Goal: Information Seeking & Learning: Learn about a topic

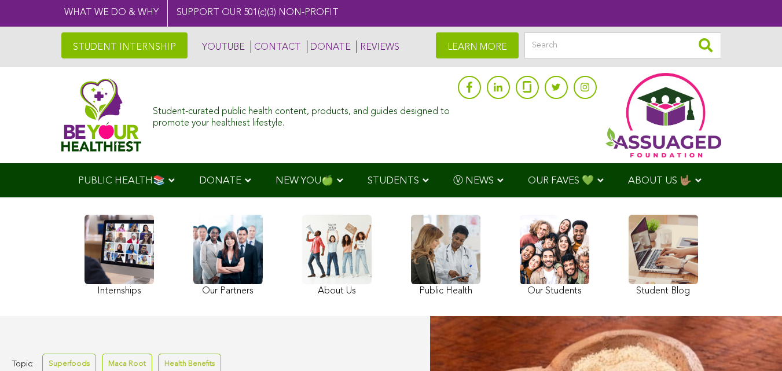
click at [520, 261] on link at bounding box center [554, 257] width 69 height 85
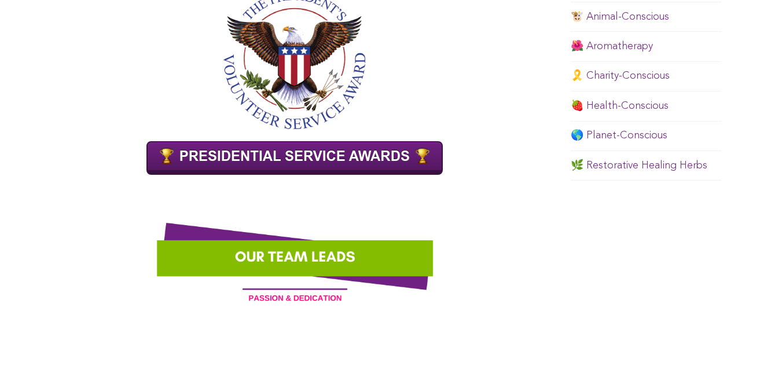
scroll to position [804, 0]
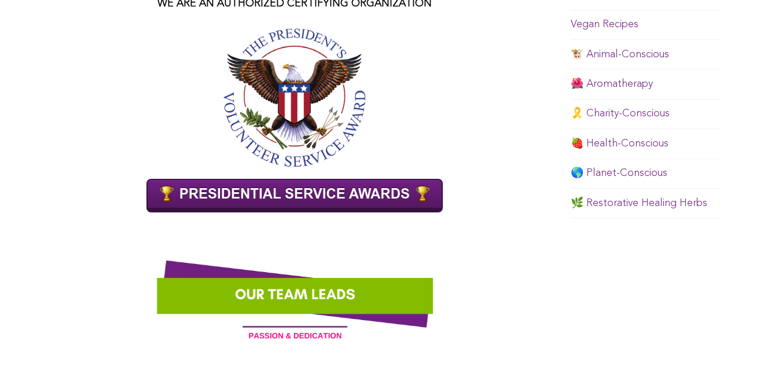
click at [571, 119] on link "🎗️ Charity-Conscious" at bounding box center [620, 113] width 99 height 10
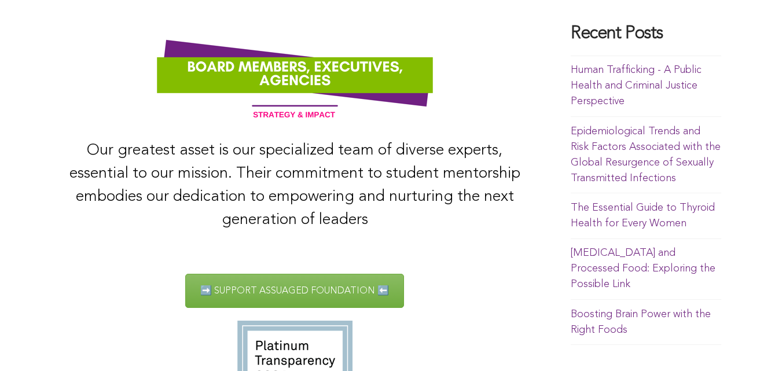
scroll to position [369, 0]
